Goal: Information Seeking & Learning: Learn about a topic

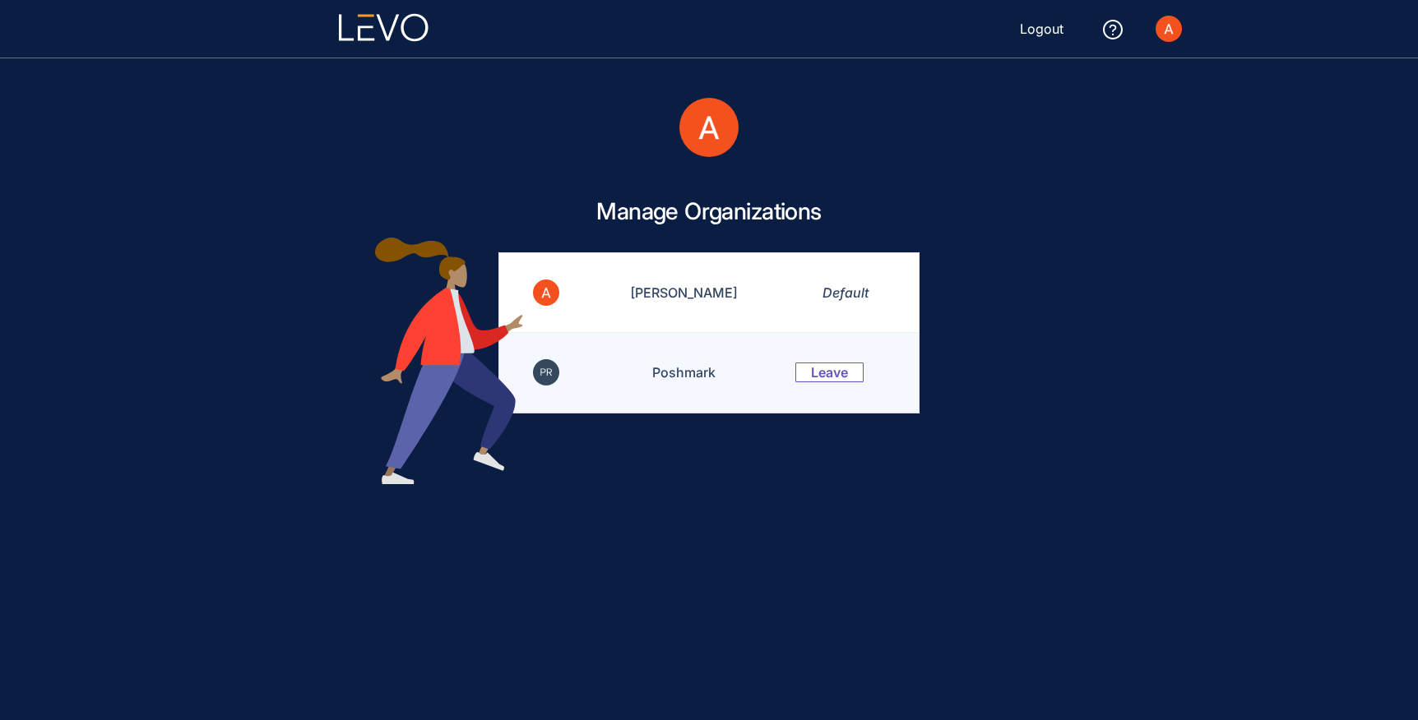
click at [710, 403] on td "Poshmark" at bounding box center [673, 373] width 203 height 80
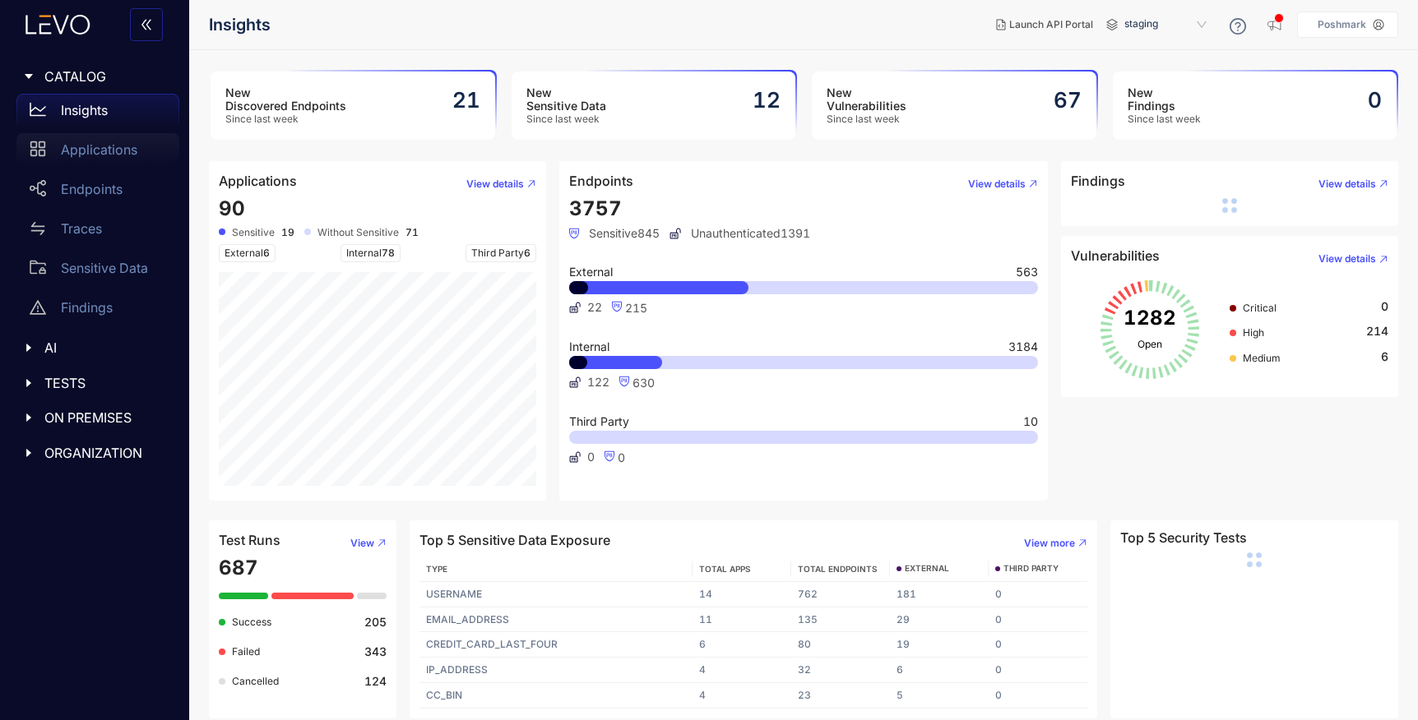
click at [98, 154] on p "Applications" at bounding box center [99, 149] width 76 height 15
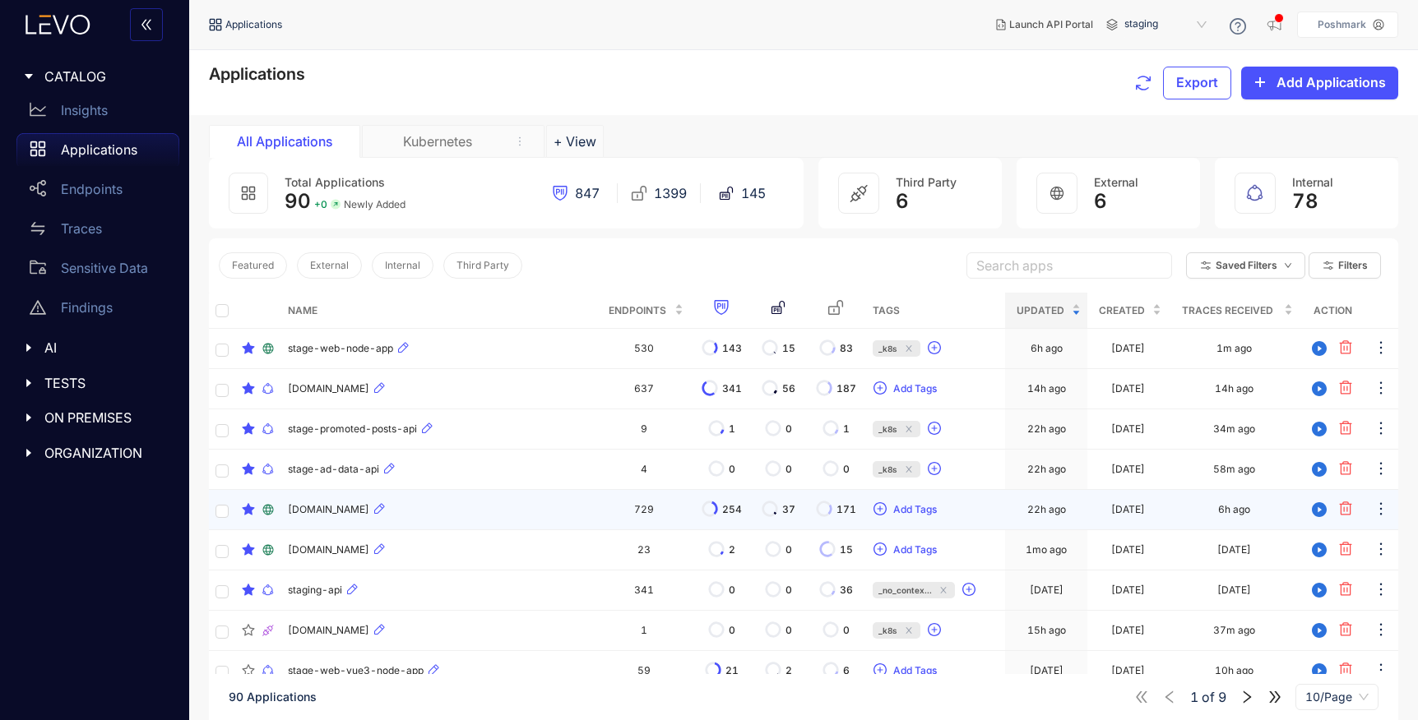
click at [532, 514] on div "[DOMAIN_NAME]" at bounding box center [439, 510] width 303 height 20
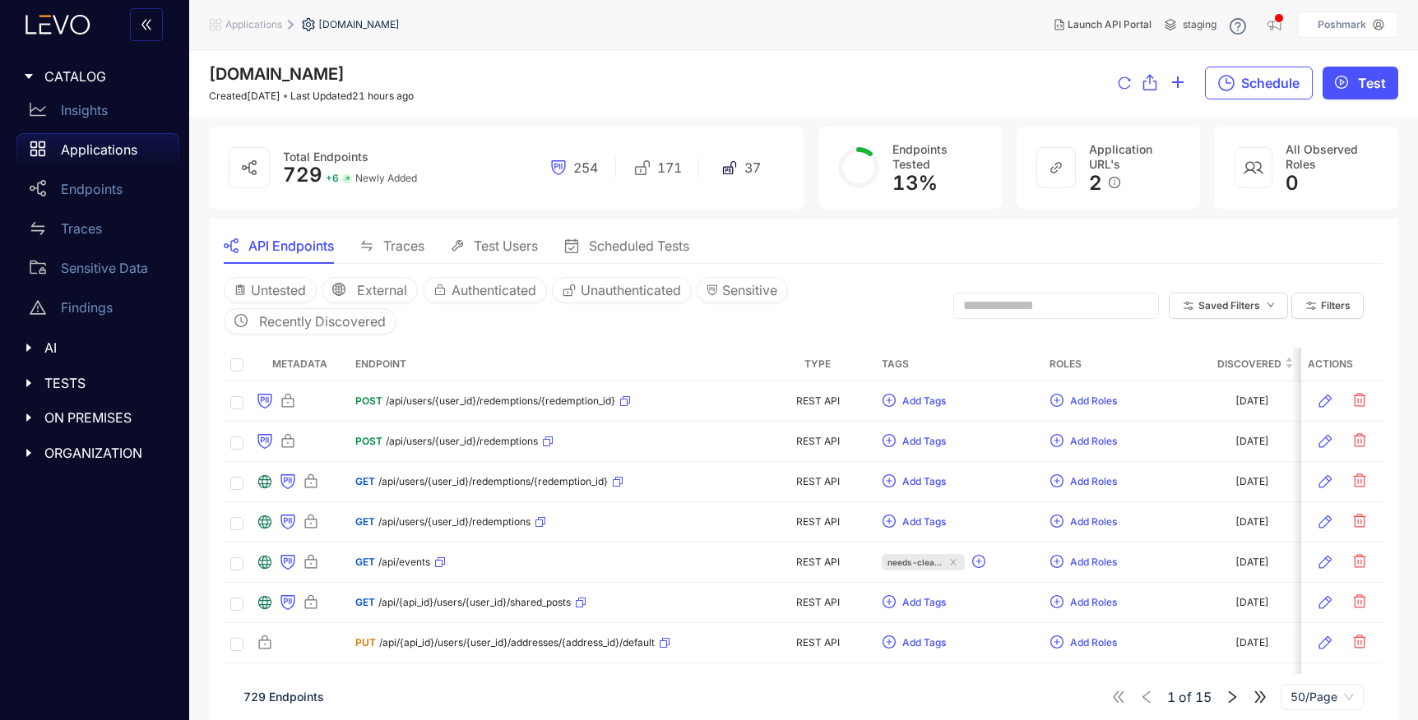
click at [1004, 299] on input "text" at bounding box center [1048, 306] width 171 height 15
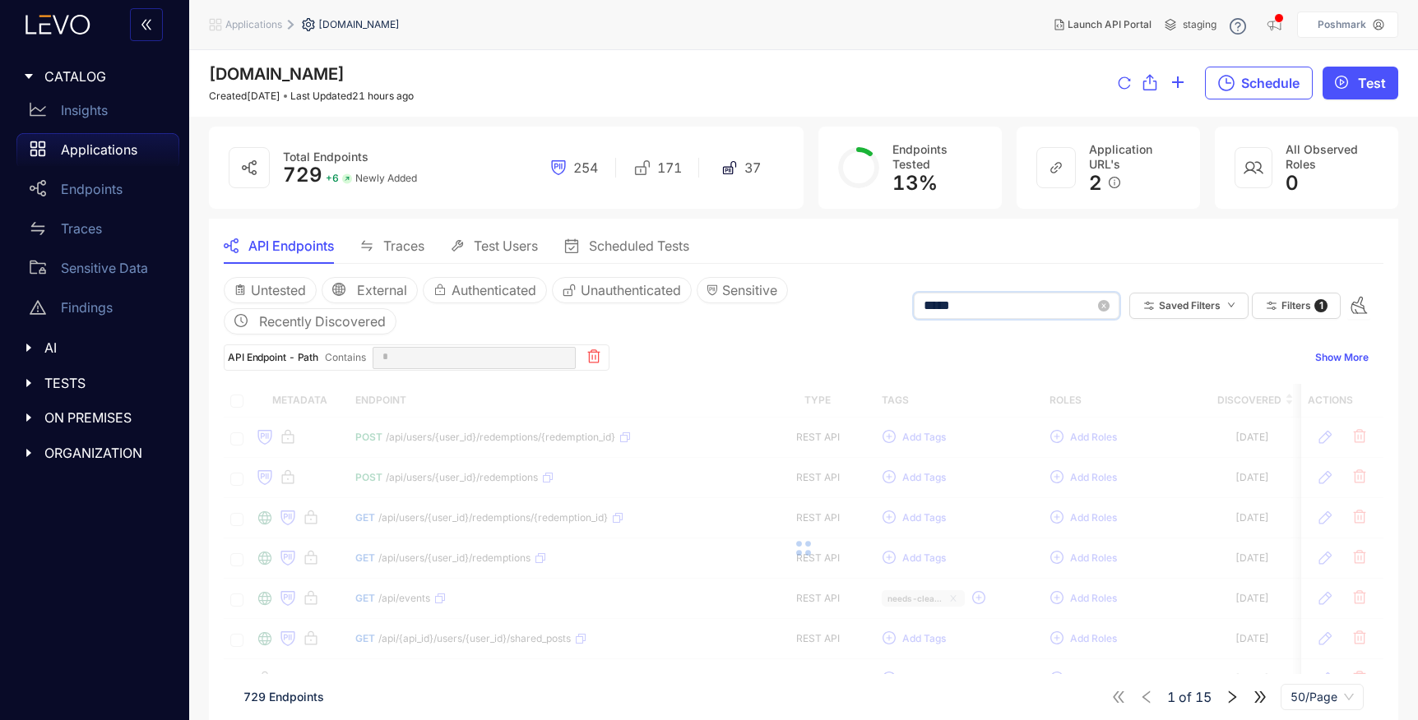
type input "******"
type input "*"
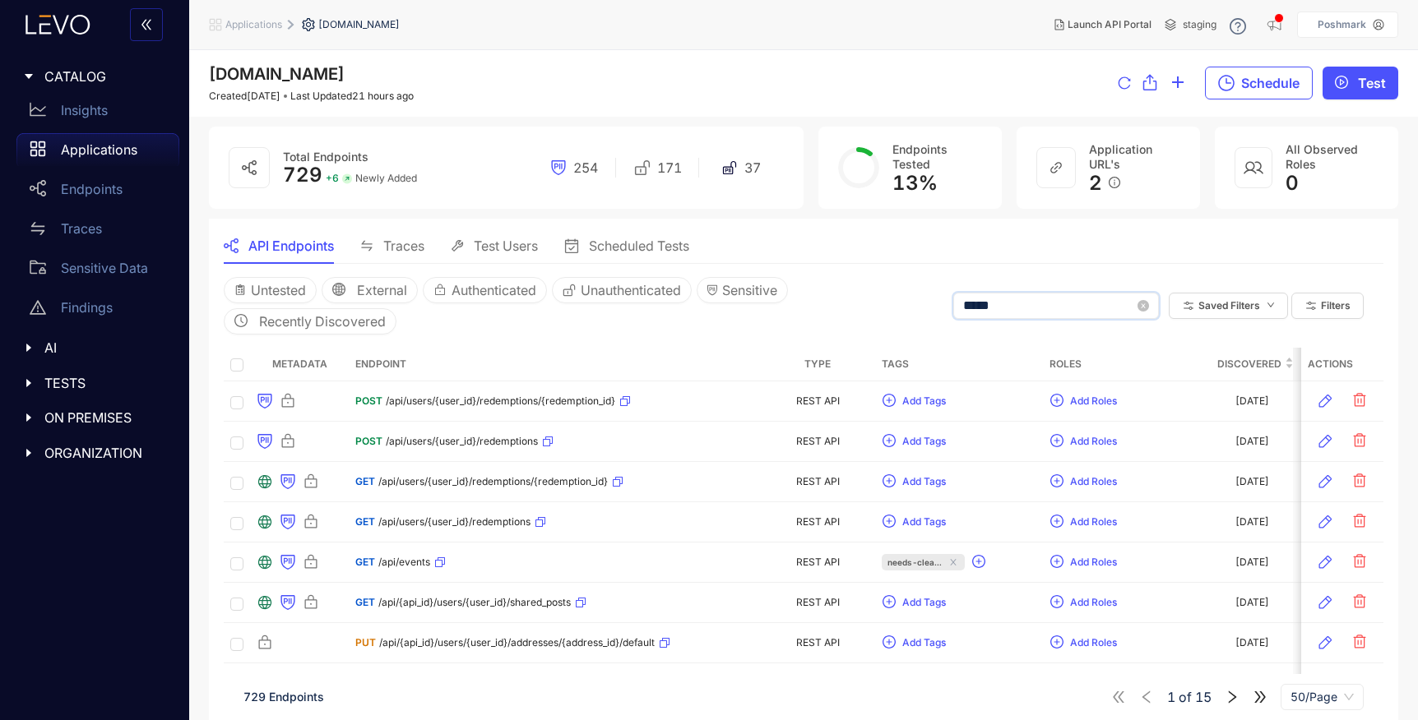
type input "******"
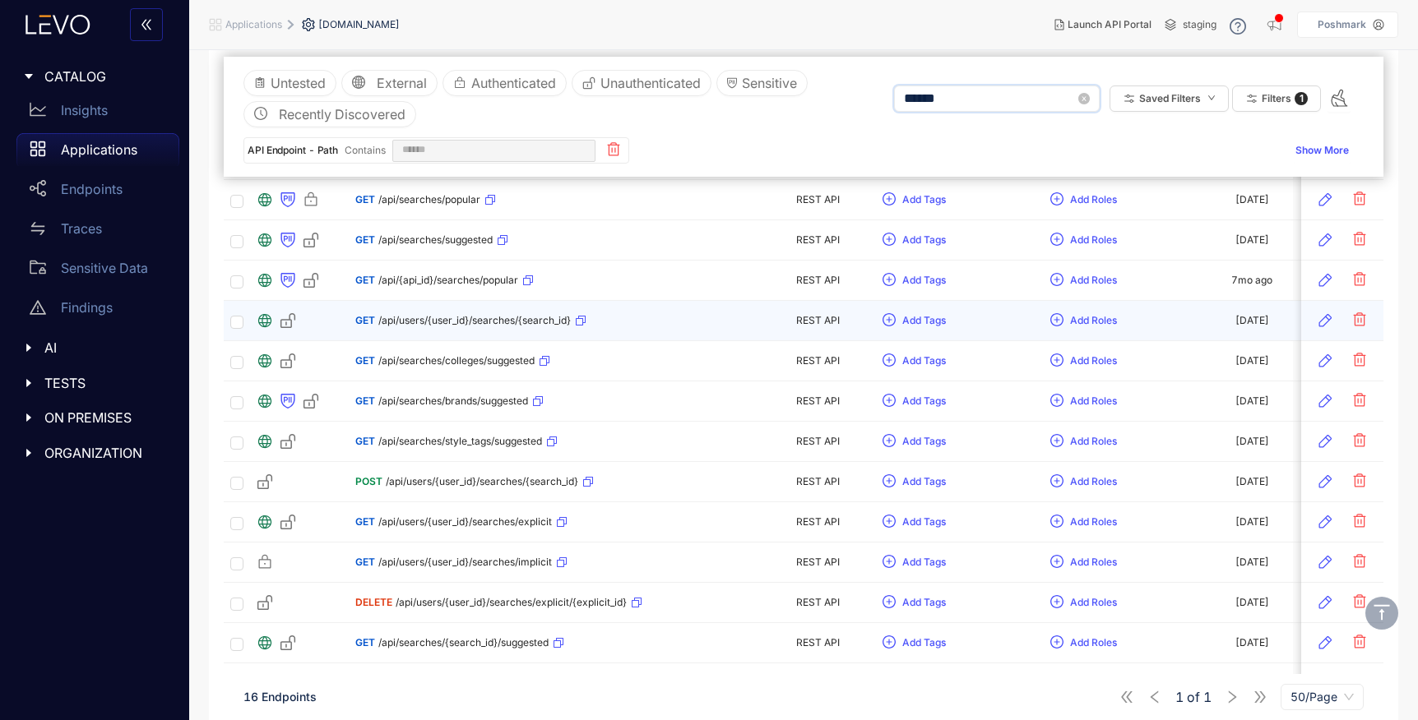
scroll to position [226, 0]
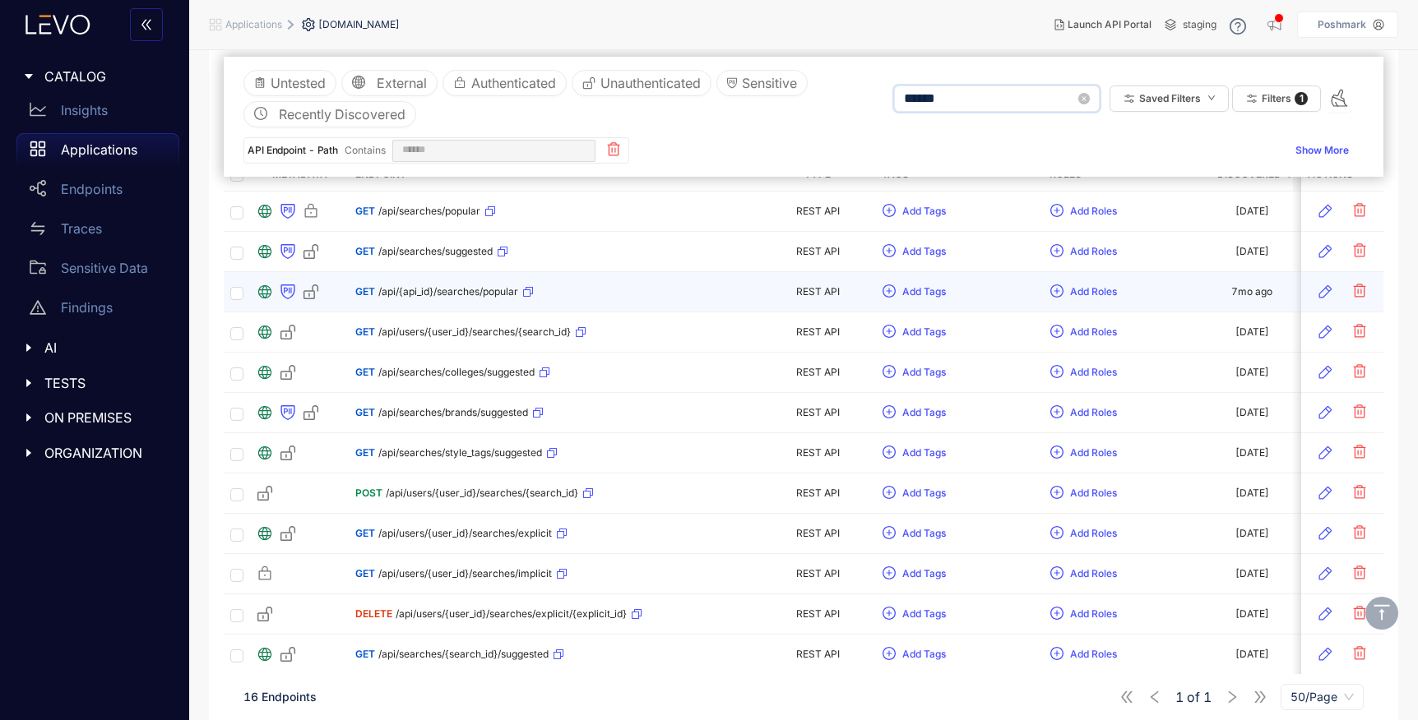
click at [474, 302] on div "GET /api/{api_id}/searches/popular" at bounding box center [444, 292] width 178 height 26
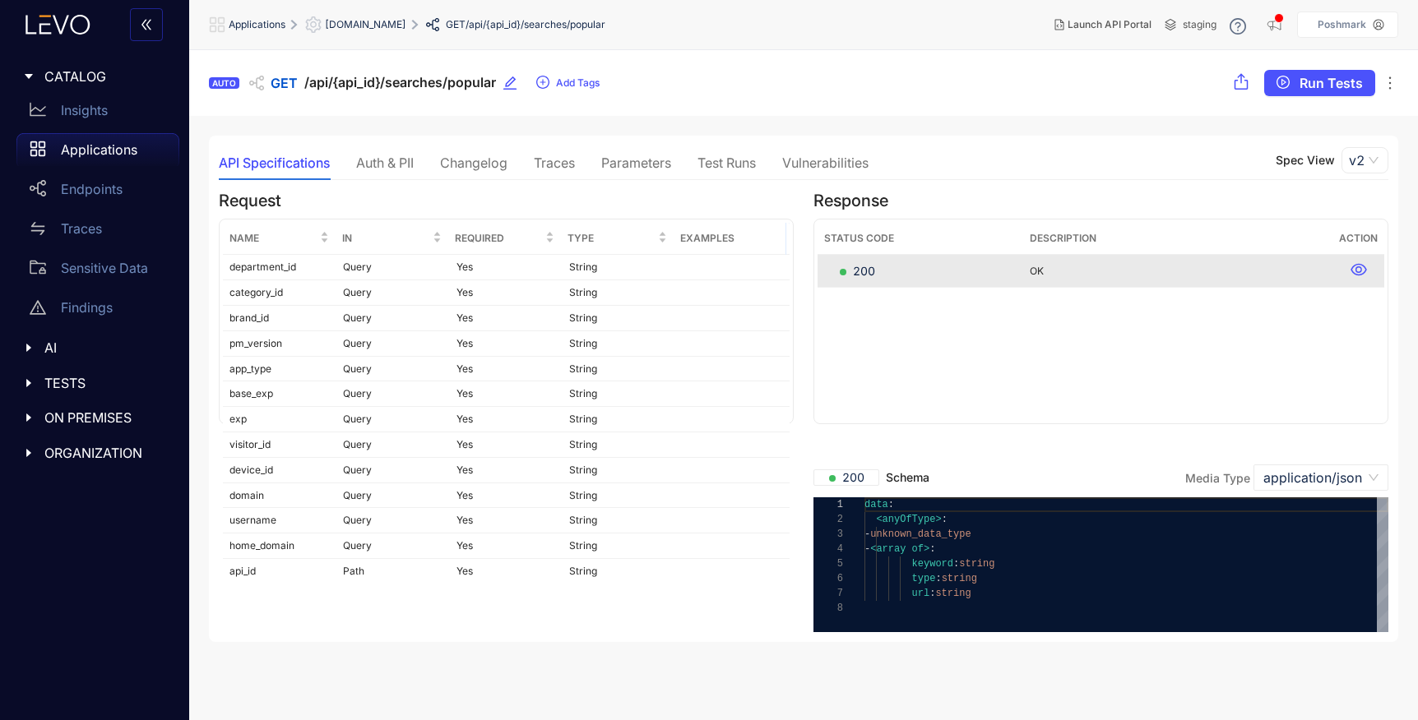
click at [571, 162] on div "Traces" at bounding box center [554, 162] width 41 height 15
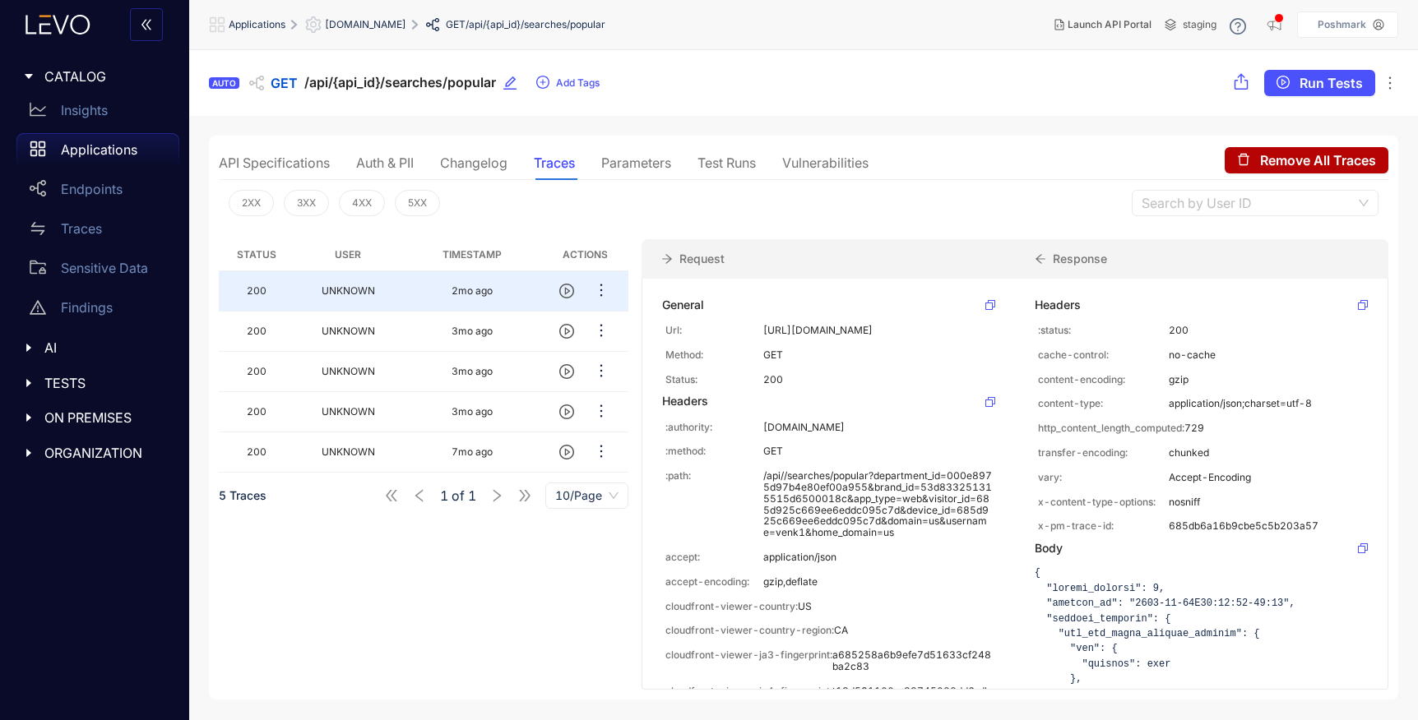
click at [377, 24] on span "[DOMAIN_NAME]" at bounding box center [365, 25] width 81 height 12
